Goal: Book appointment/travel/reservation

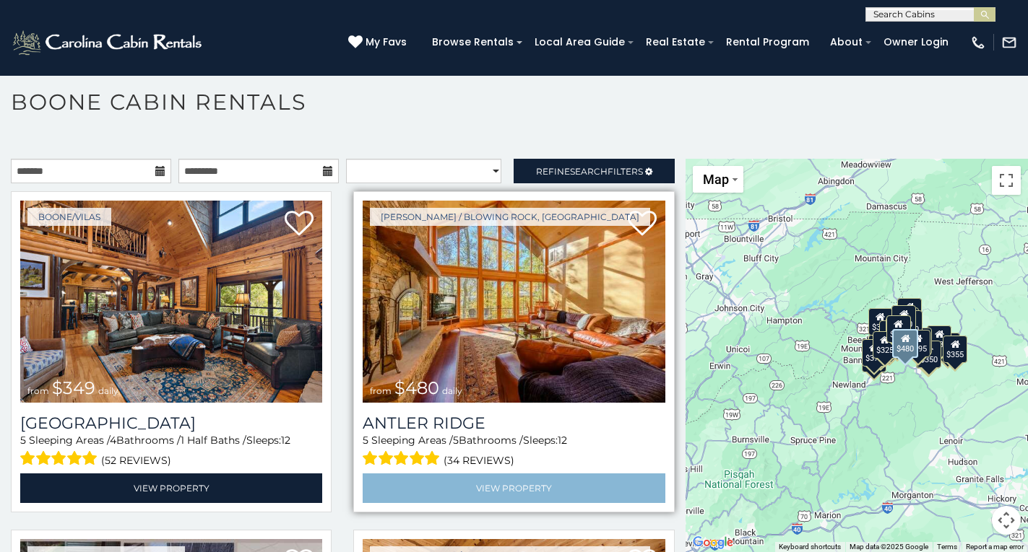
scroll to position [308, 0]
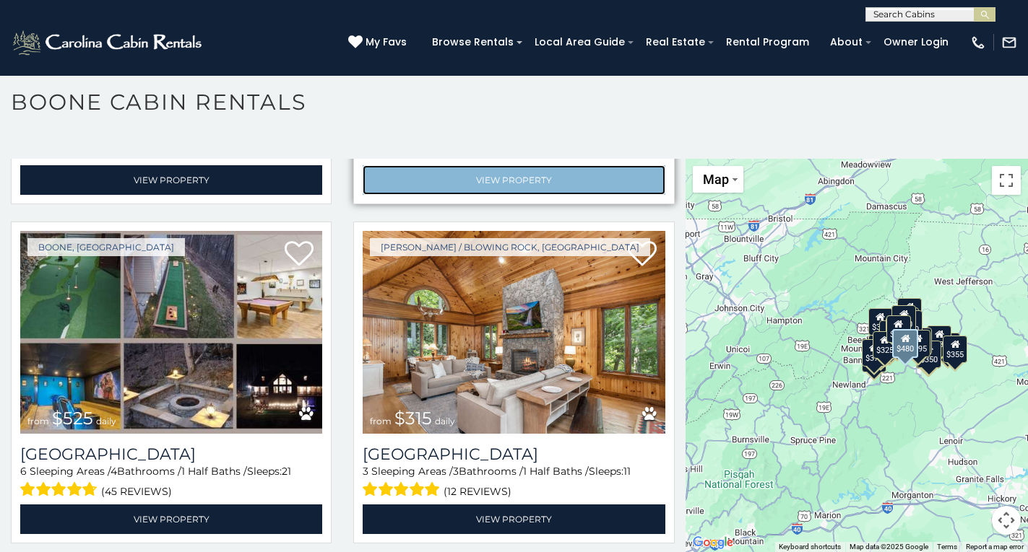
click at [399, 165] on link "View Property" at bounding box center [514, 180] width 302 height 30
